Goal: Information Seeking & Learning: Compare options

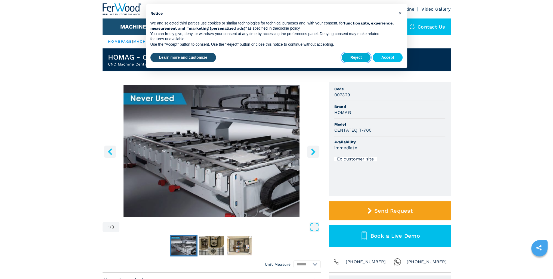
click at [358, 56] on button "Reject" at bounding box center [356, 58] width 29 height 10
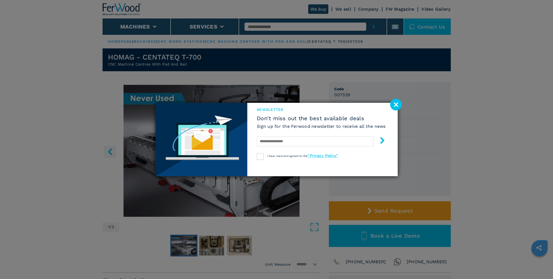
click at [211, 250] on div "newsletter Don't miss out the best available deals Sign up for the Ferwood news…" at bounding box center [276, 139] width 553 height 279
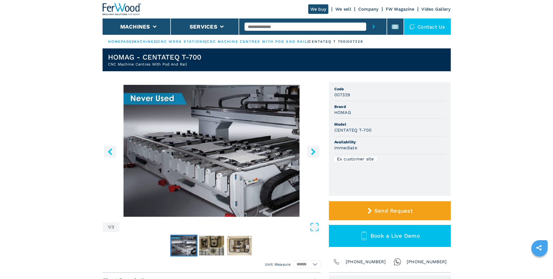
click at [313, 153] on icon "right-button" at bounding box center [313, 151] width 4 height 7
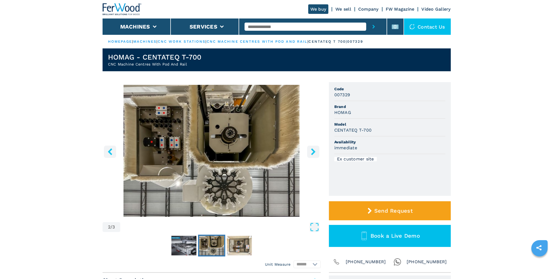
click at [312, 151] on icon "right-button" at bounding box center [313, 151] width 7 height 7
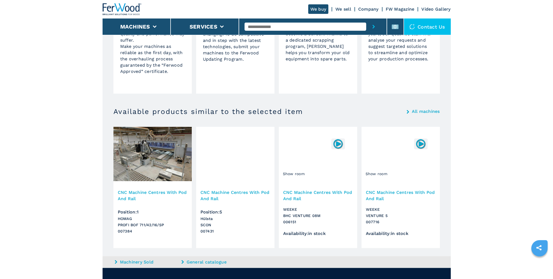
scroll to position [515, 0]
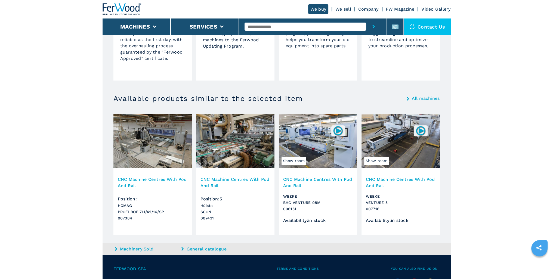
click at [338, 130] on img at bounding box center [338, 130] width 11 height 11
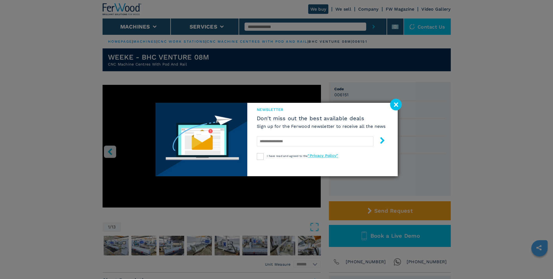
click at [395, 104] on image at bounding box center [396, 105] width 12 height 12
